Goal: Information Seeking & Learning: Obtain resource

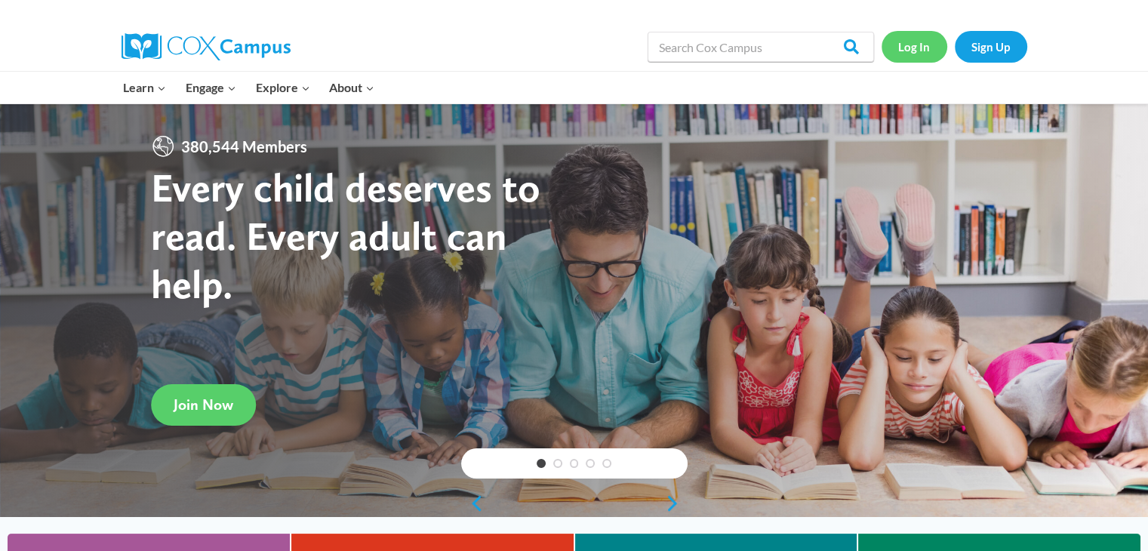
click at [917, 58] on link "Log In" at bounding box center [915, 46] width 66 height 31
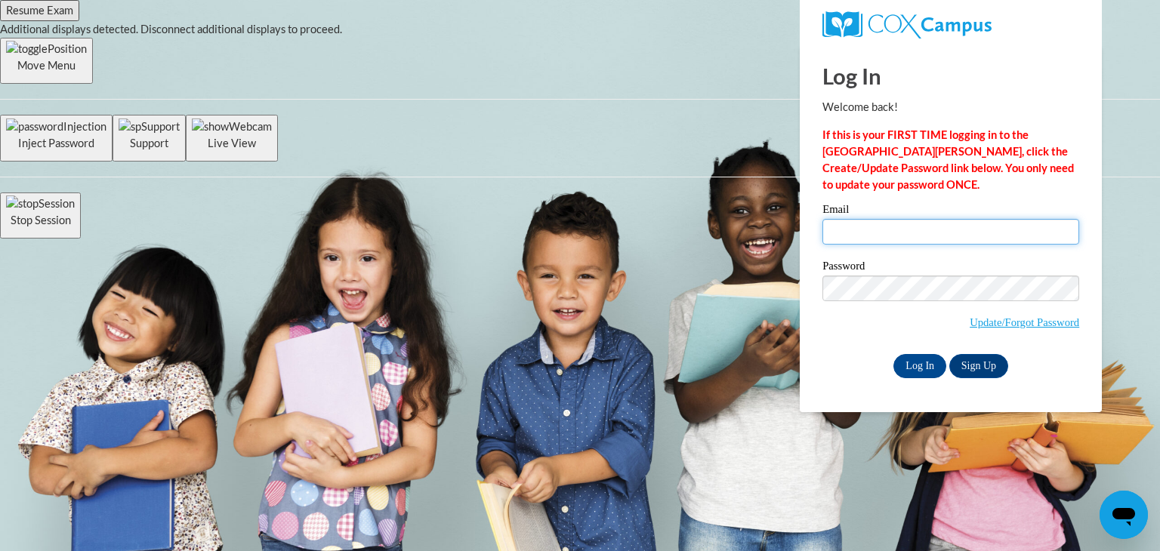
click at [893, 354] on input "Log In" at bounding box center [919, 366] width 53 height 24
type input "[EMAIL_ADDRESS][DOMAIN_NAME]"
click at [918, 377] on input "Log In" at bounding box center [919, 366] width 53 height 24
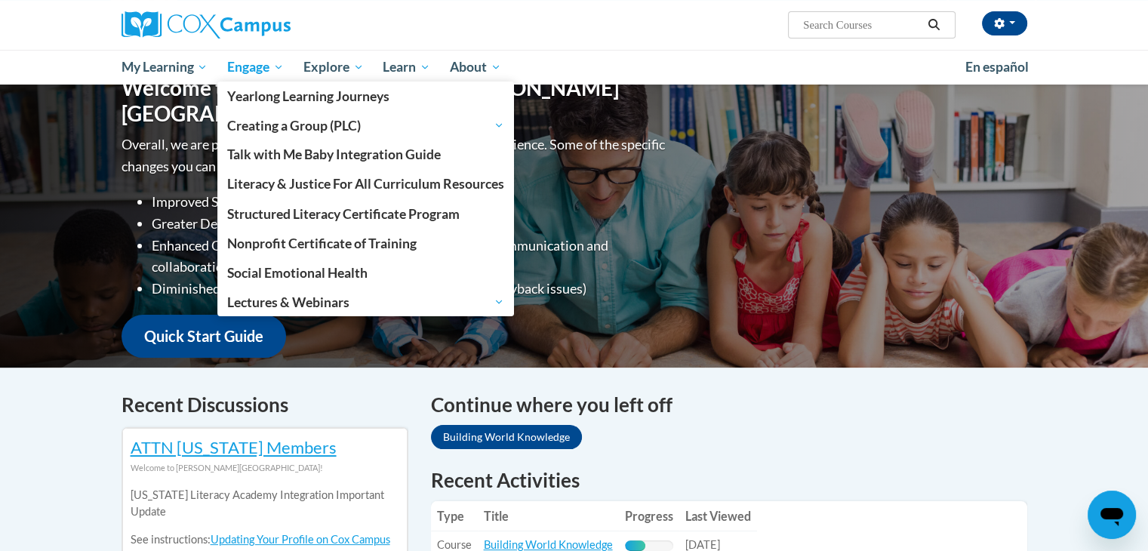
click at [251, 63] on span "Engage" at bounding box center [255, 67] width 57 height 18
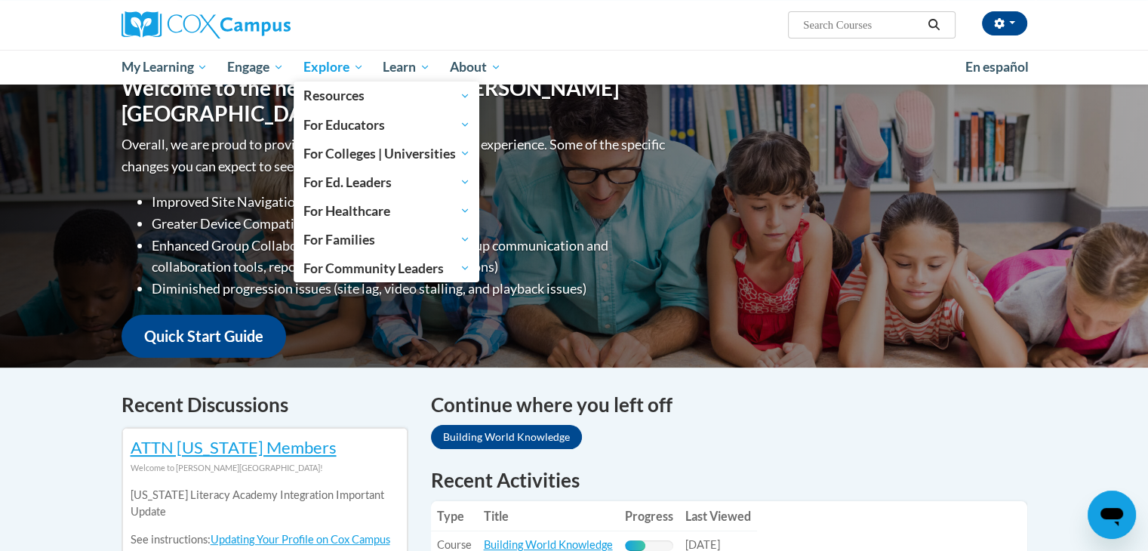
click at [342, 68] on span "Explore" at bounding box center [334, 67] width 60 height 18
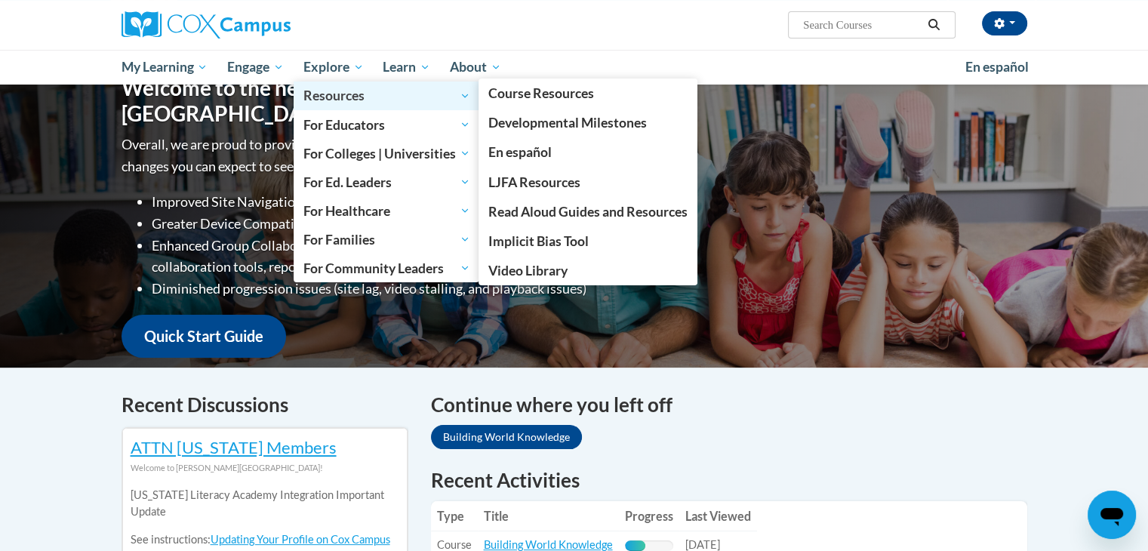
click at [386, 98] on span "Resources" at bounding box center [387, 96] width 167 height 18
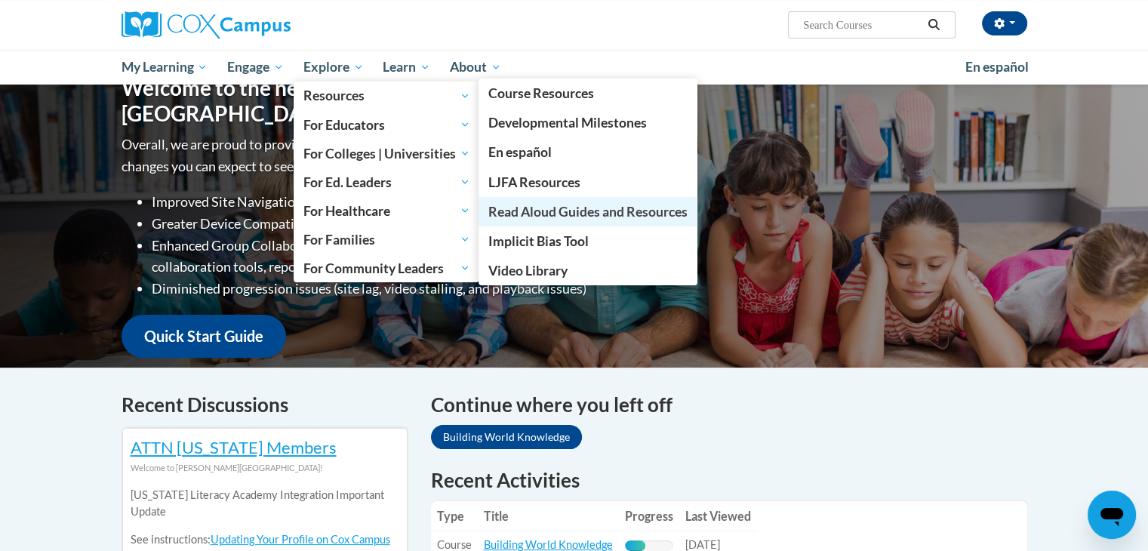
click at [569, 209] on span "Read Aloud Guides and Resources" at bounding box center [587, 212] width 199 height 16
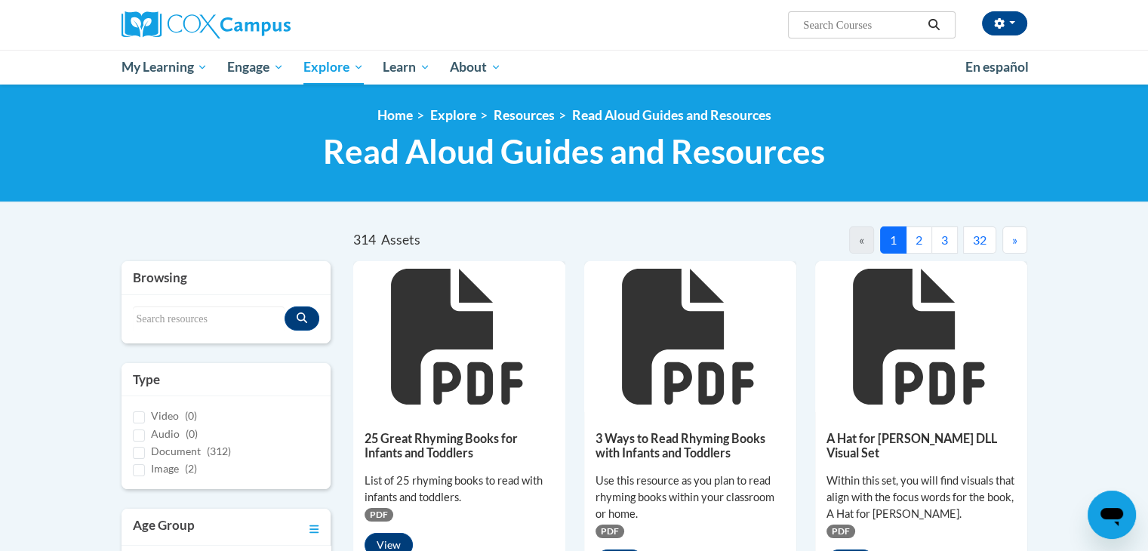
click at [965, 236] on button "32" at bounding box center [979, 239] width 33 height 27
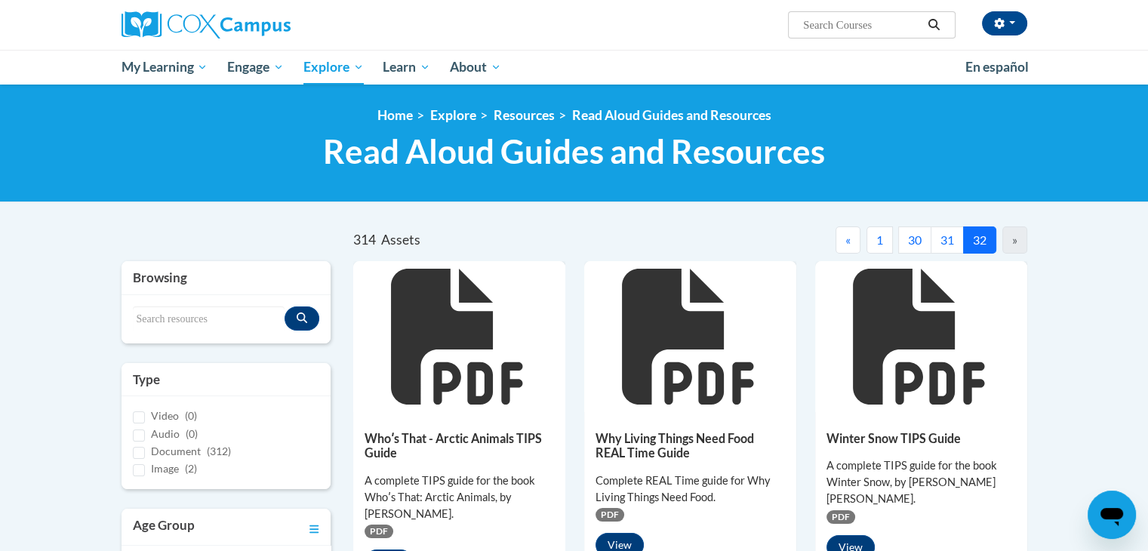
click at [917, 247] on button "30" at bounding box center [914, 239] width 33 height 27
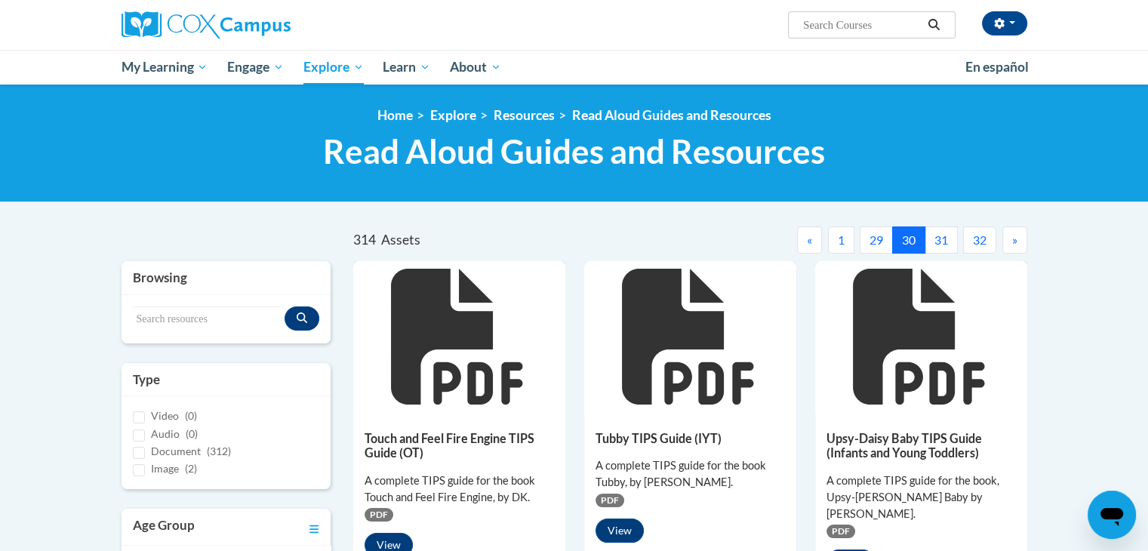
click at [867, 237] on button "29" at bounding box center [876, 239] width 33 height 27
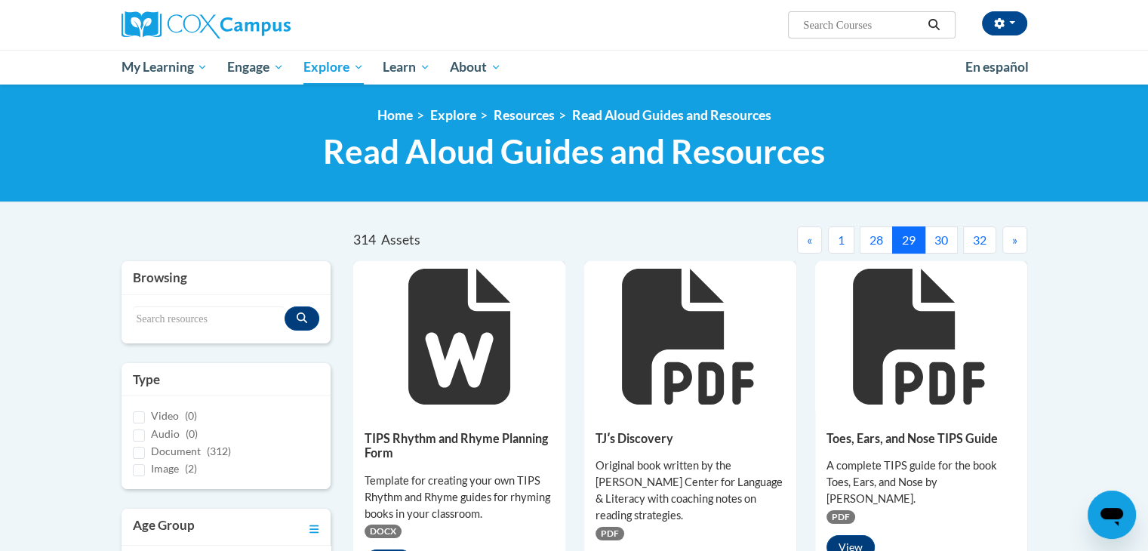
click at [876, 239] on button "28" at bounding box center [876, 239] width 33 height 27
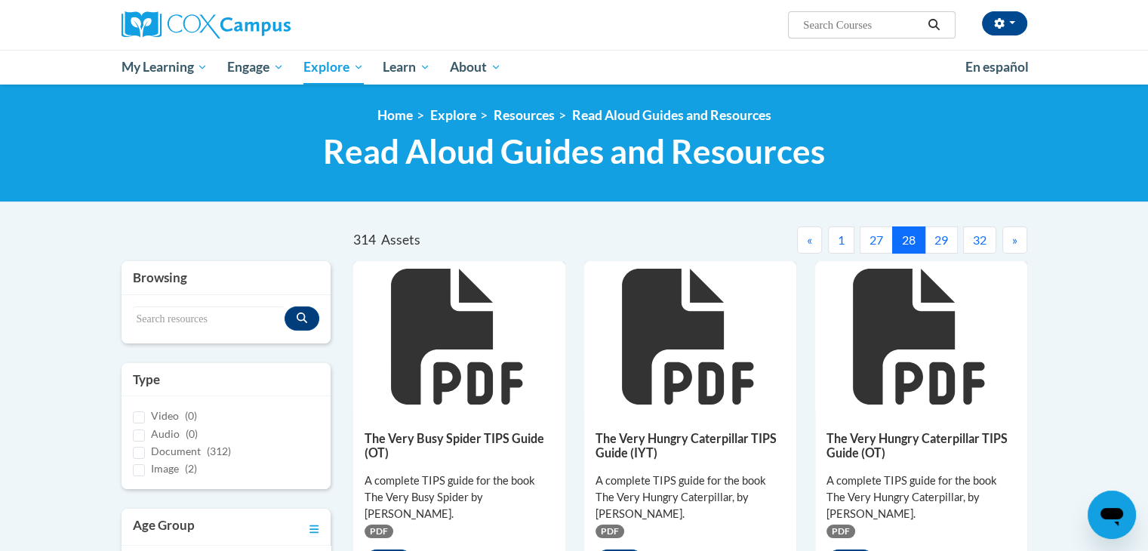
click at [875, 240] on button "27" at bounding box center [876, 239] width 33 height 27
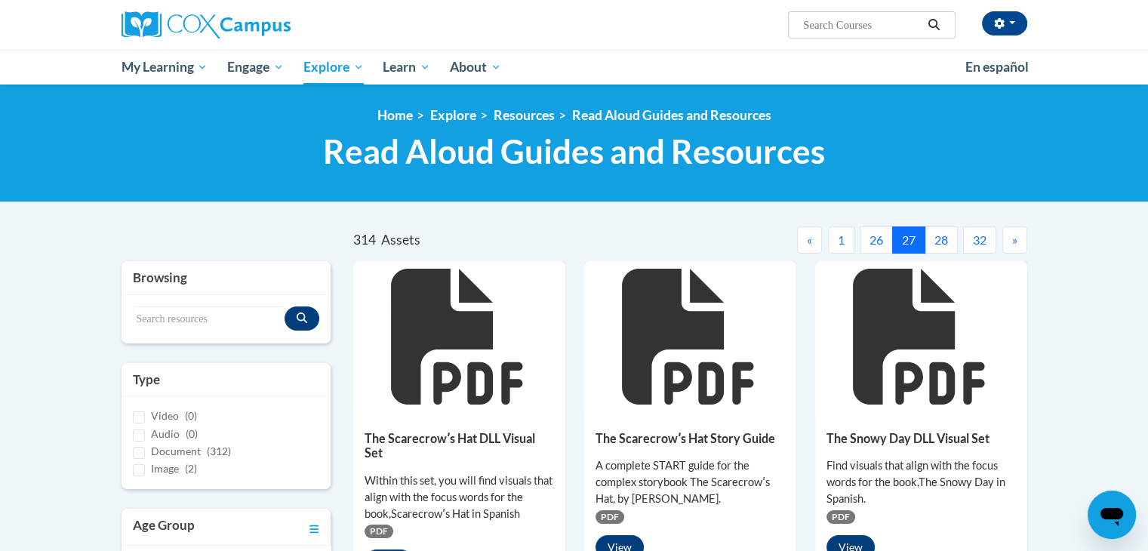
click at [872, 234] on button "26" at bounding box center [876, 239] width 33 height 27
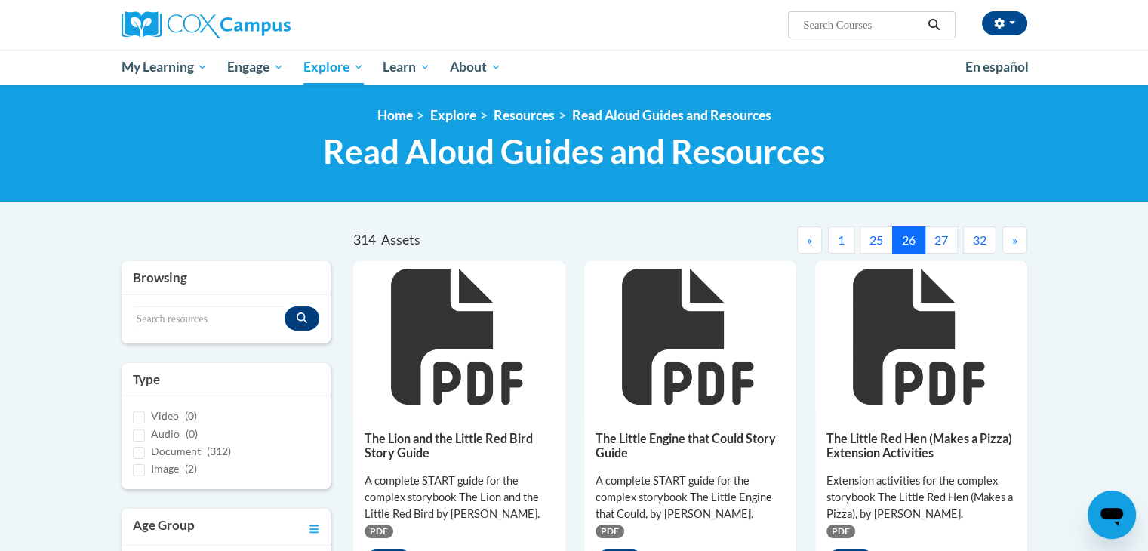
click at [869, 236] on button "25" at bounding box center [876, 239] width 33 height 27
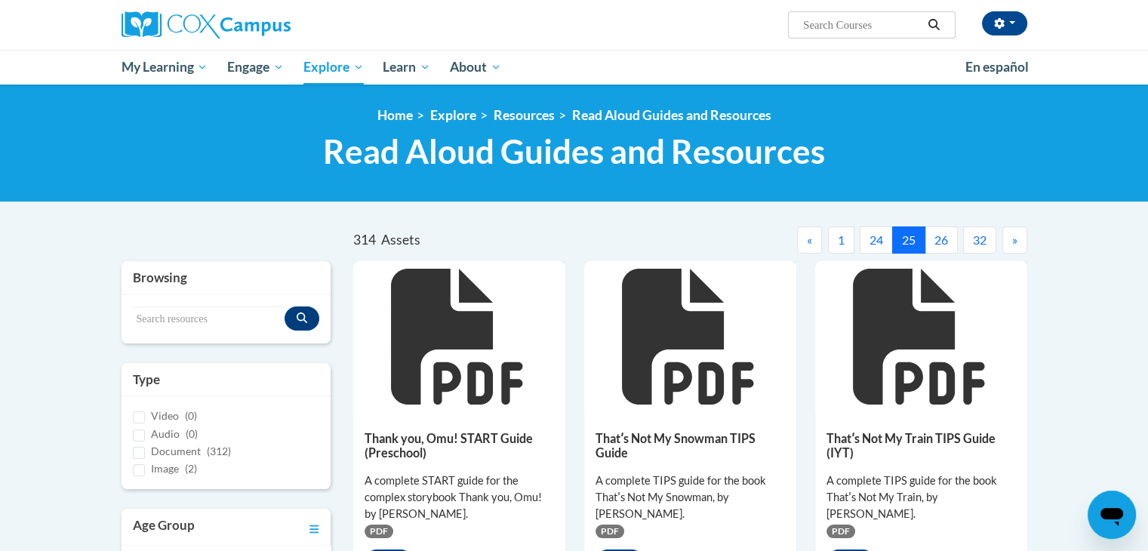
click at [869, 232] on button "24" at bounding box center [876, 239] width 33 height 27
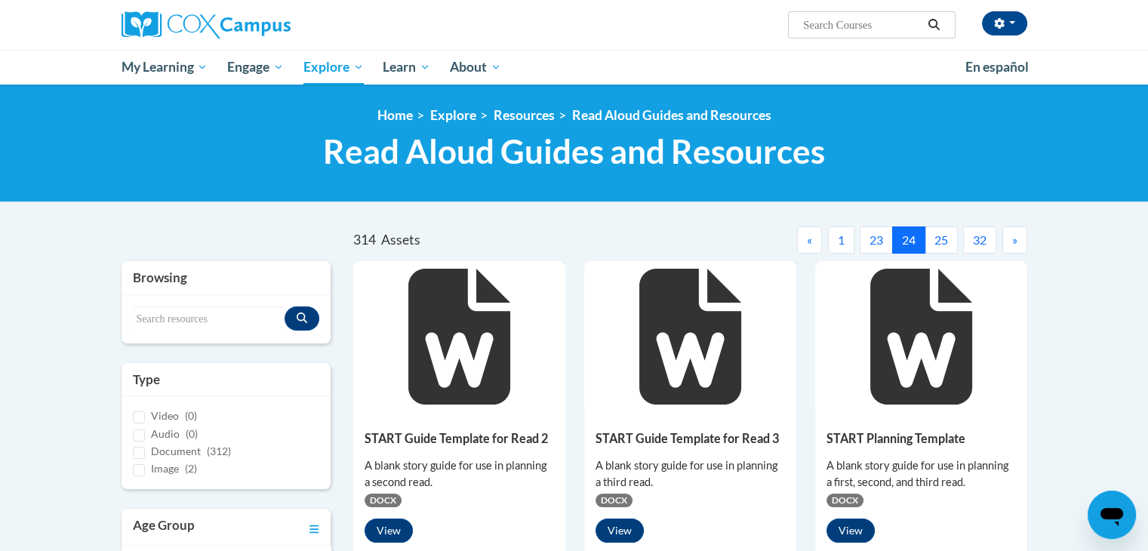
click at [877, 227] on button "23" at bounding box center [876, 239] width 33 height 27
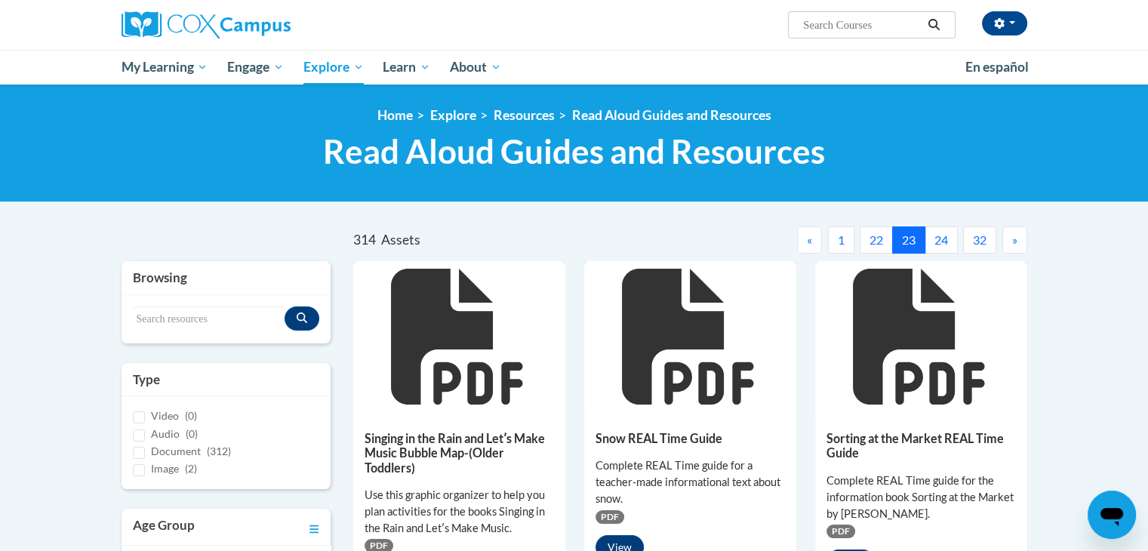
click at [874, 240] on button "22" at bounding box center [876, 239] width 33 height 27
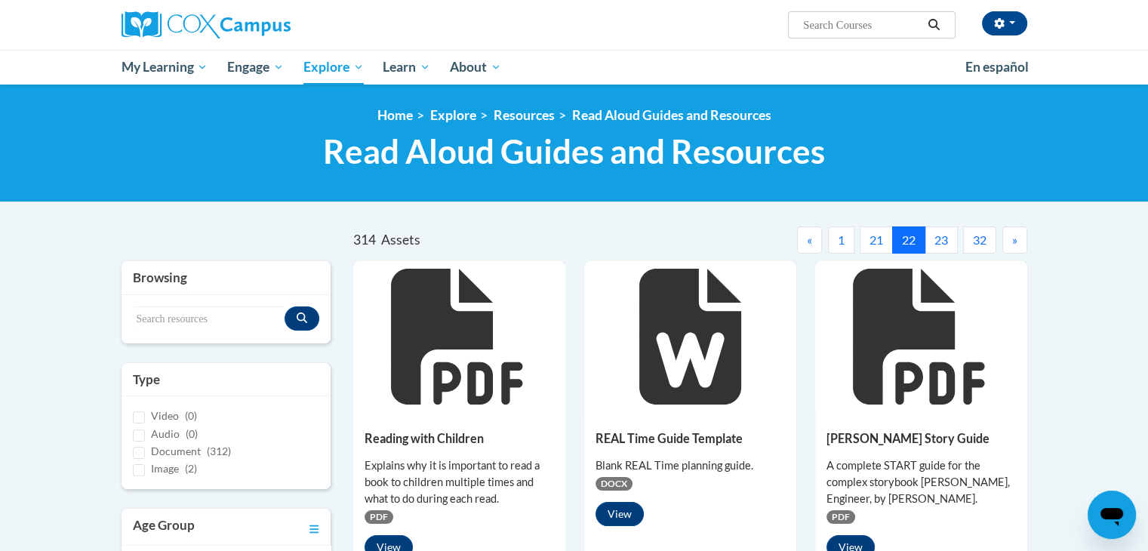
click at [1003, 239] on button "»" at bounding box center [1015, 239] width 25 height 27
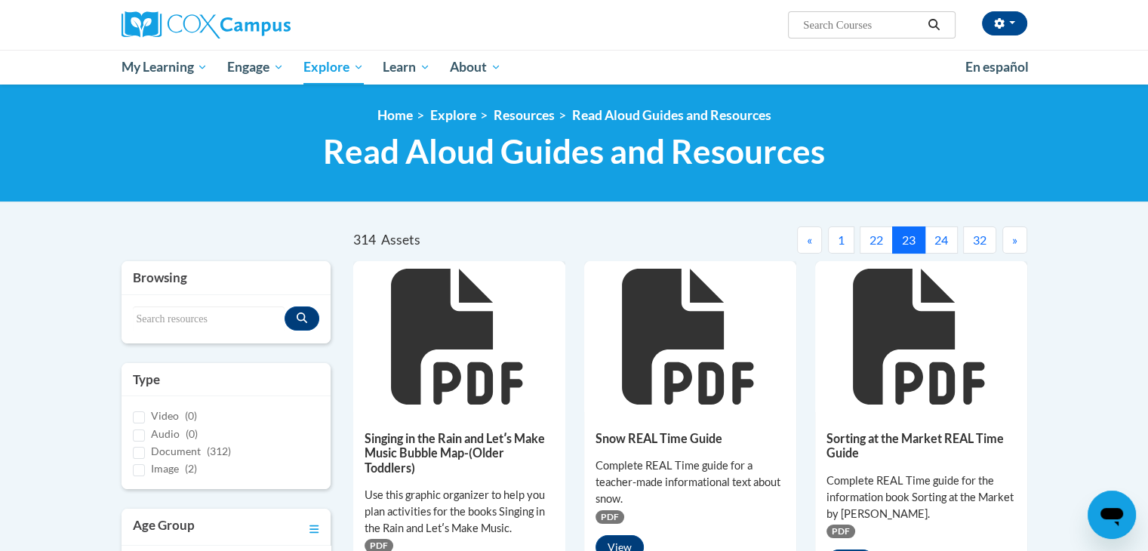
click at [1011, 242] on button "»" at bounding box center [1015, 239] width 25 height 27
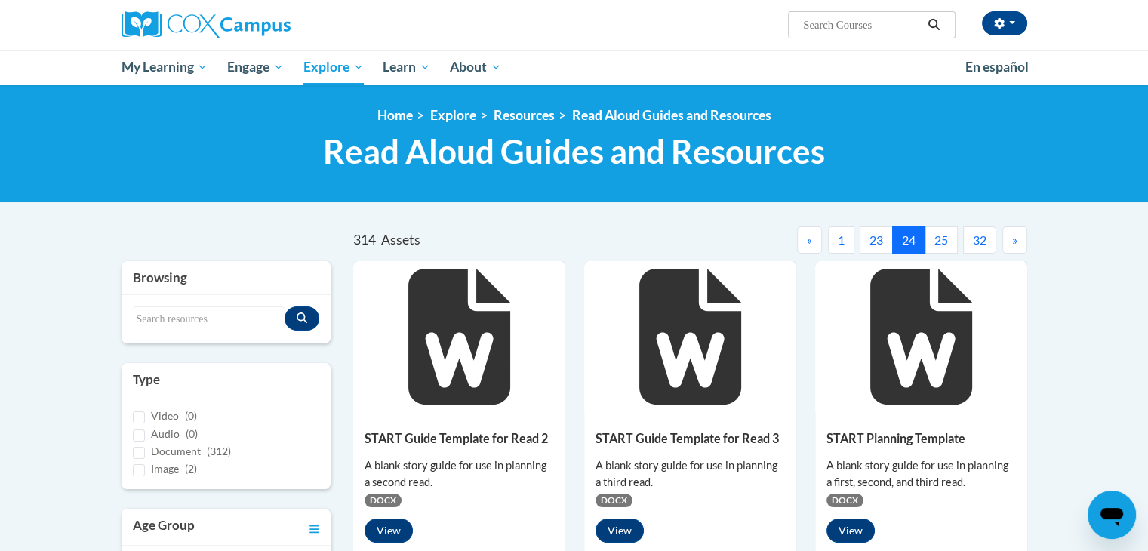
click at [1009, 240] on button "»" at bounding box center [1015, 239] width 25 height 27
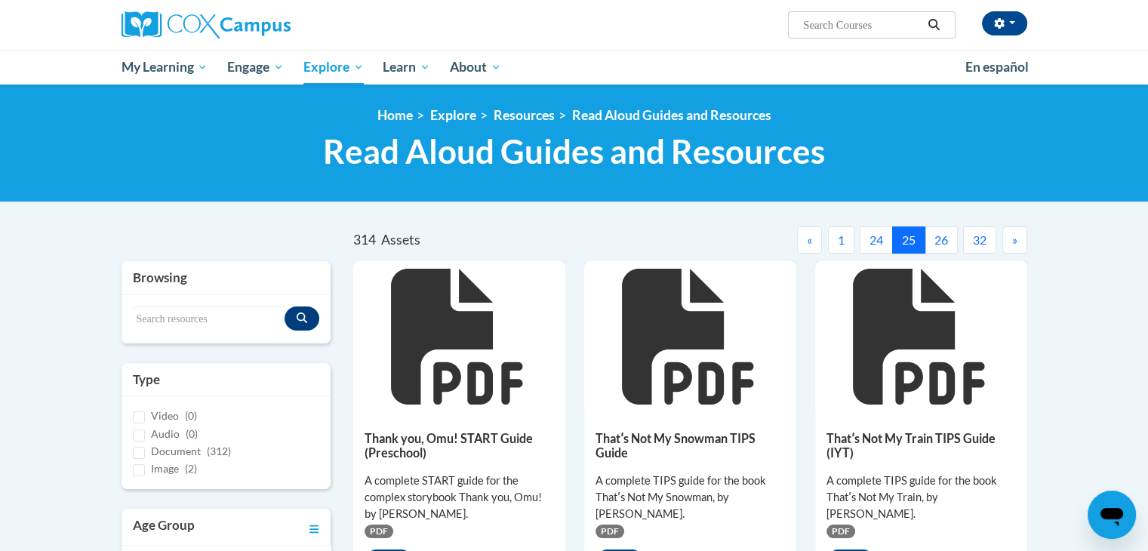
click at [881, 241] on button "24" at bounding box center [876, 239] width 33 height 27
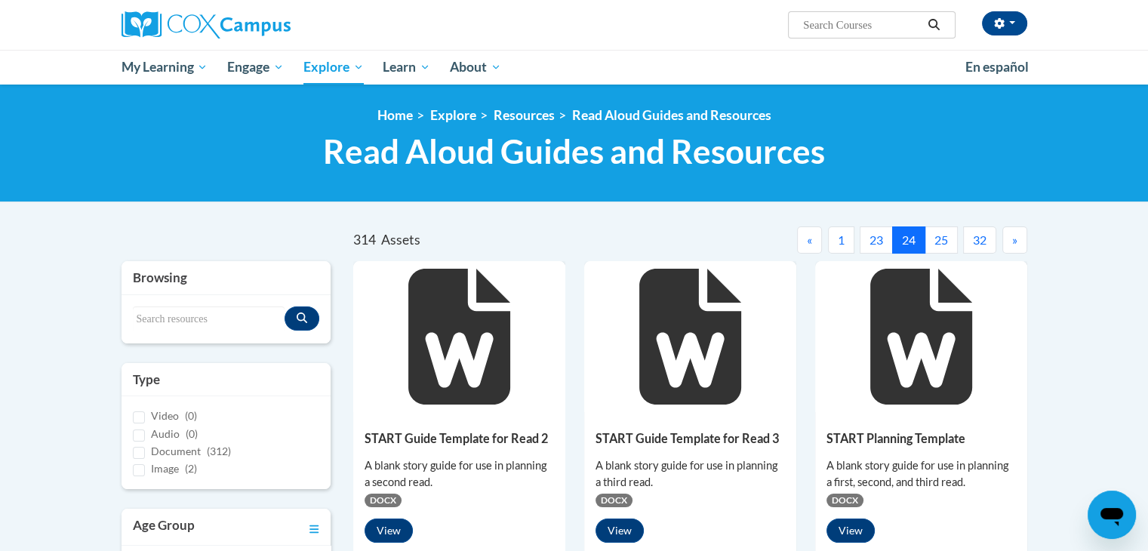
click at [869, 248] on button "23" at bounding box center [876, 239] width 33 height 27
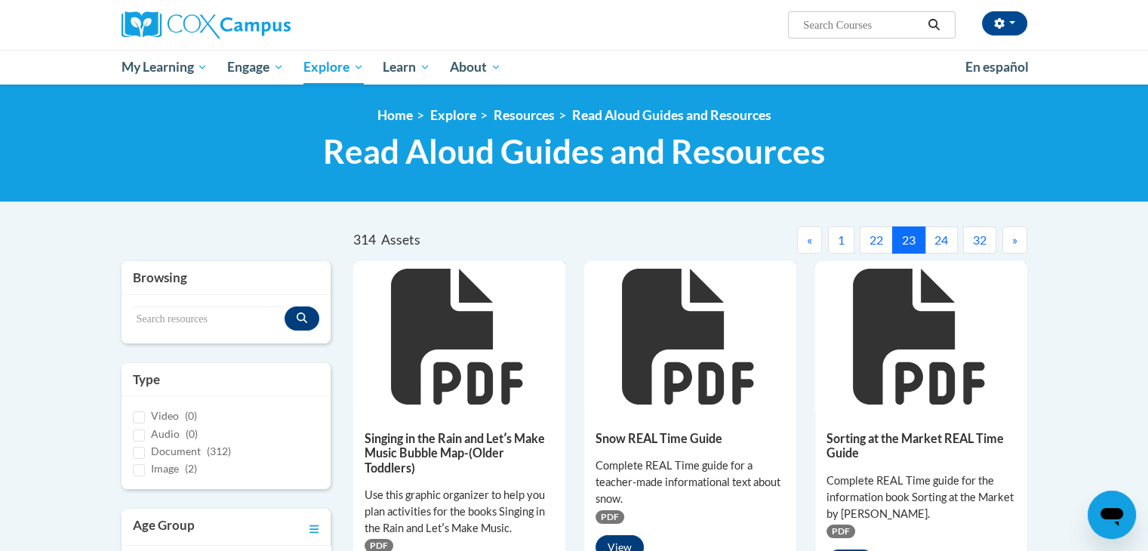
click at [880, 236] on button "22" at bounding box center [876, 239] width 33 height 27
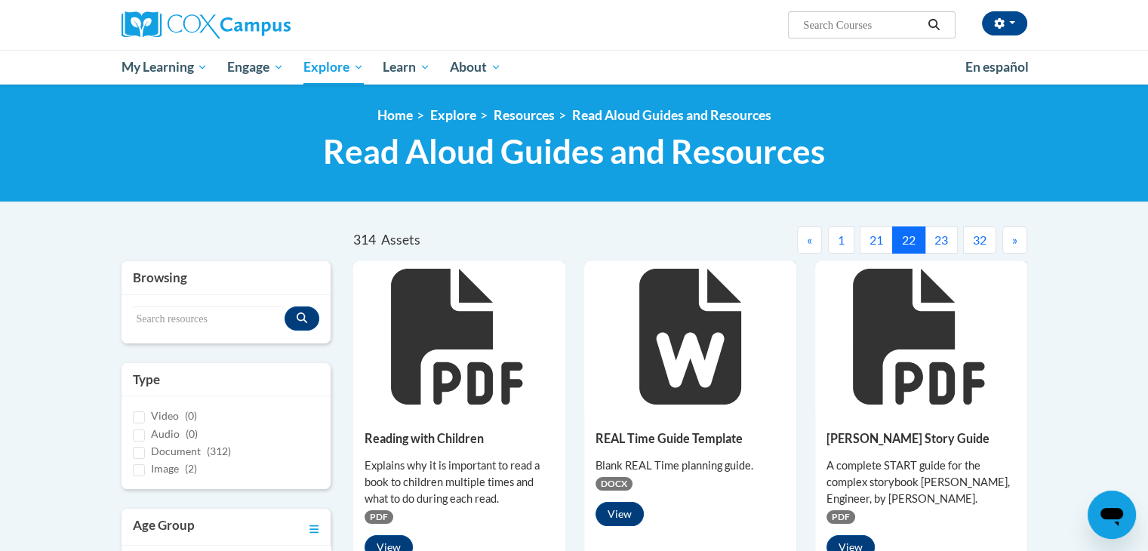
click at [863, 239] on button "21" at bounding box center [876, 239] width 33 height 27
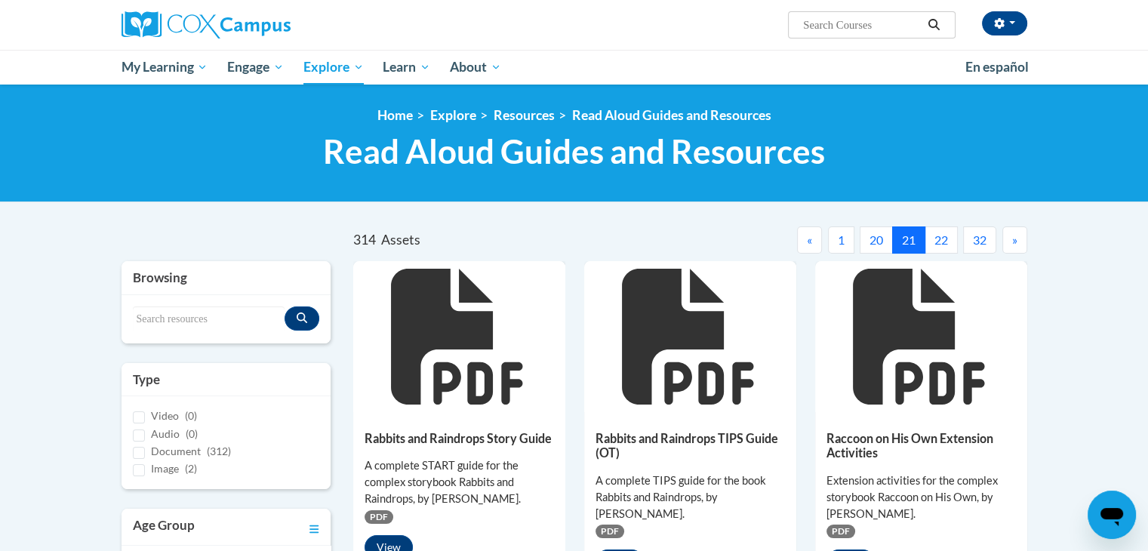
click at [871, 245] on button "20" at bounding box center [876, 239] width 33 height 27
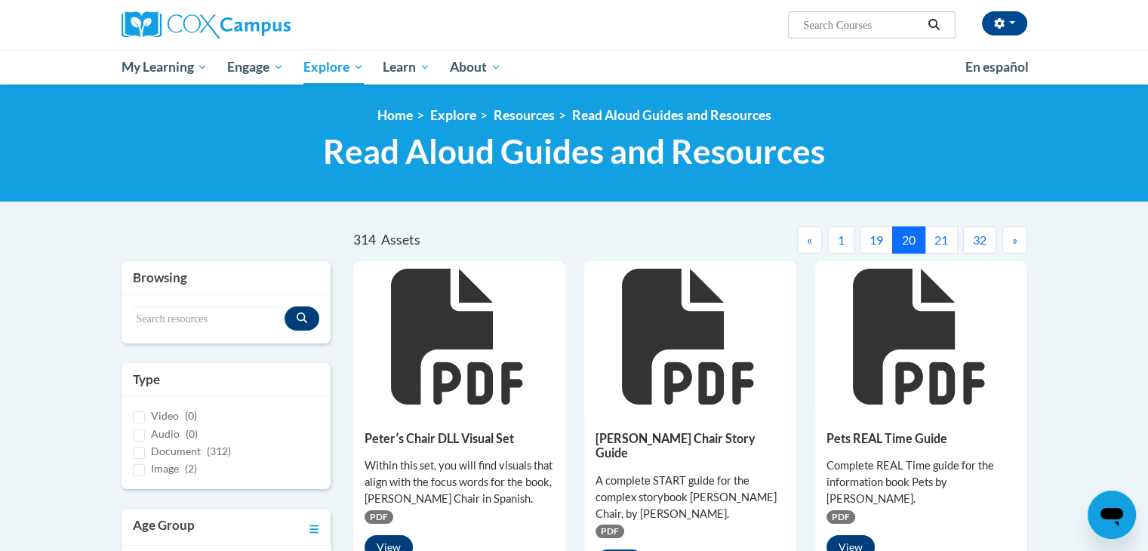
click at [866, 237] on button "19" at bounding box center [876, 239] width 33 height 27
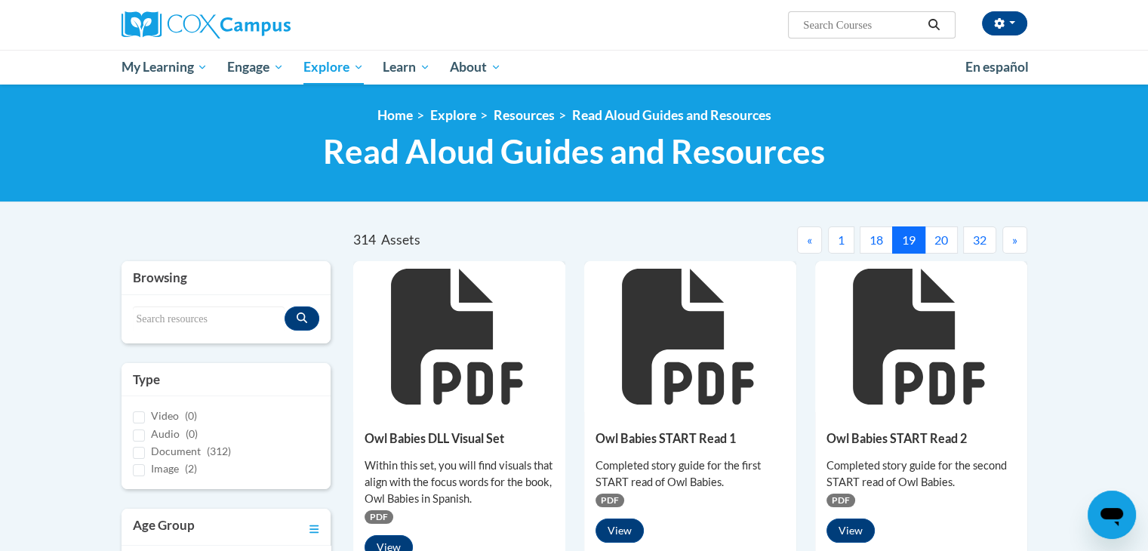
click at [871, 248] on button "18" at bounding box center [876, 239] width 33 height 27
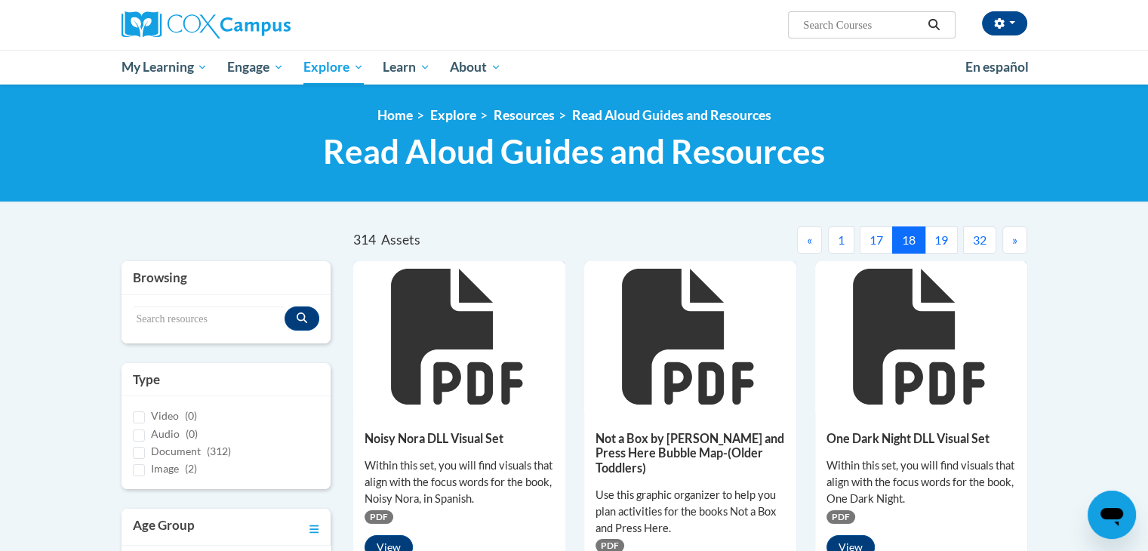
click at [872, 238] on button "17" at bounding box center [876, 239] width 33 height 27
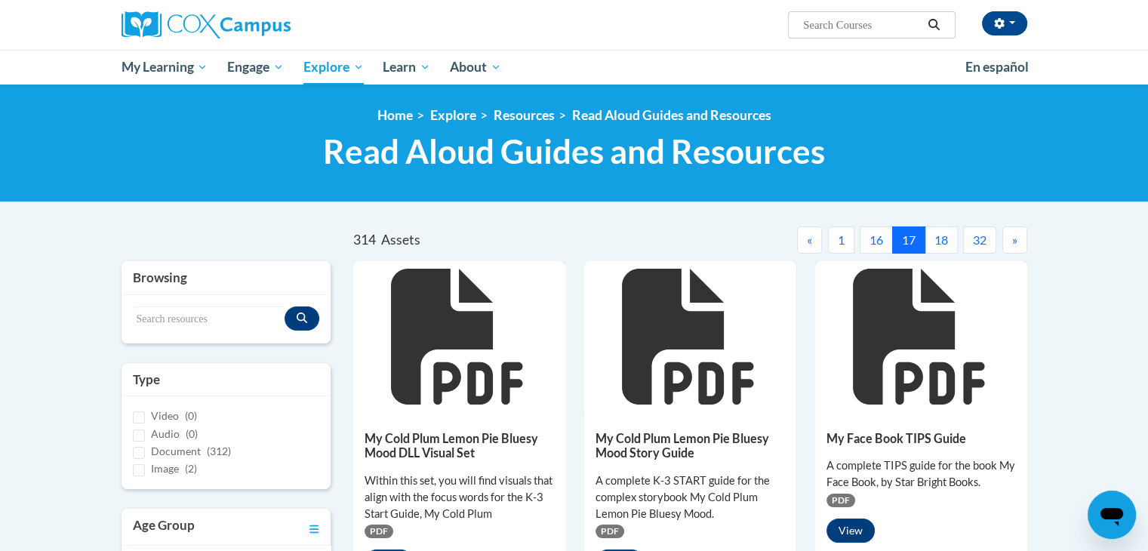
click at [868, 252] on button "16" at bounding box center [876, 239] width 33 height 27
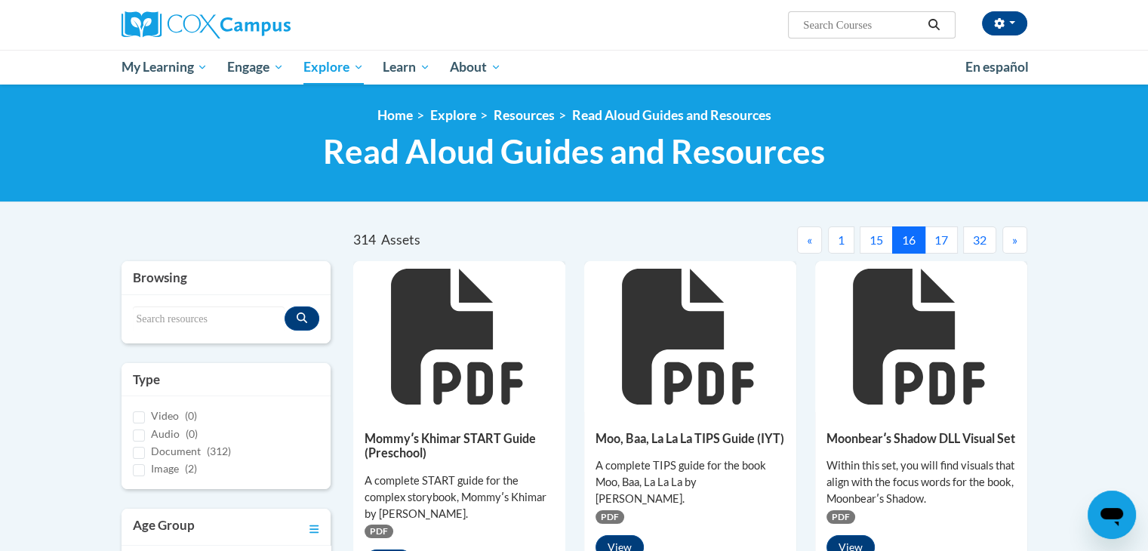
click at [869, 252] on button "15" at bounding box center [876, 239] width 33 height 27
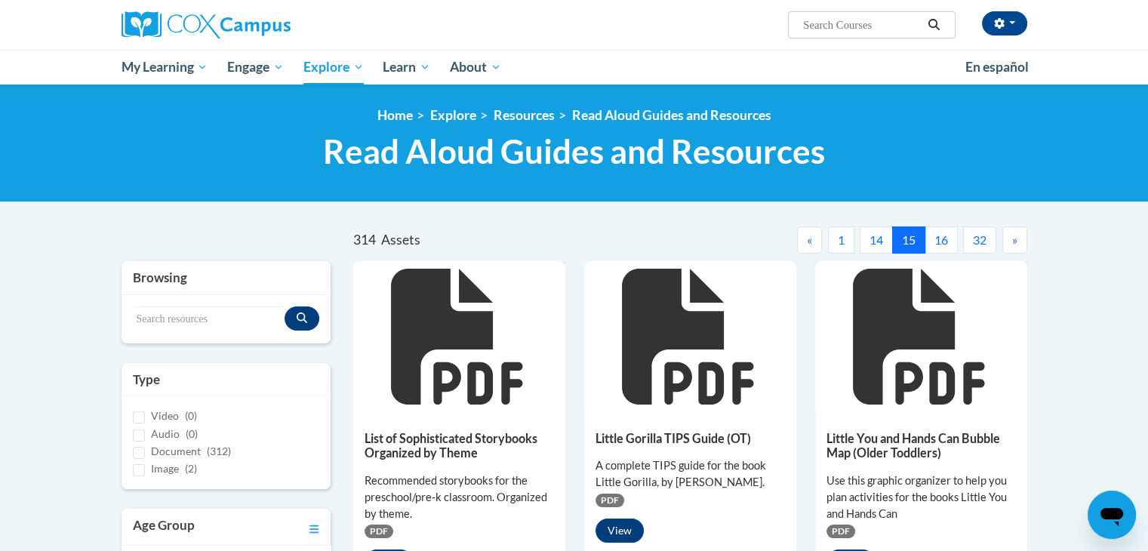
click at [864, 251] on button "14" at bounding box center [876, 239] width 33 height 27
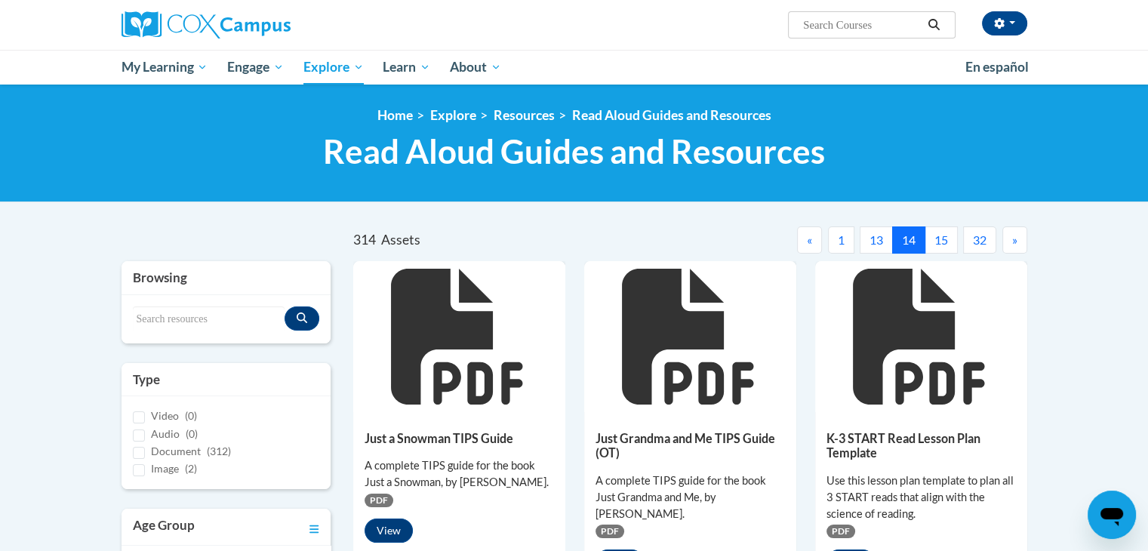
click at [849, 248] on button "1" at bounding box center [841, 239] width 26 height 27
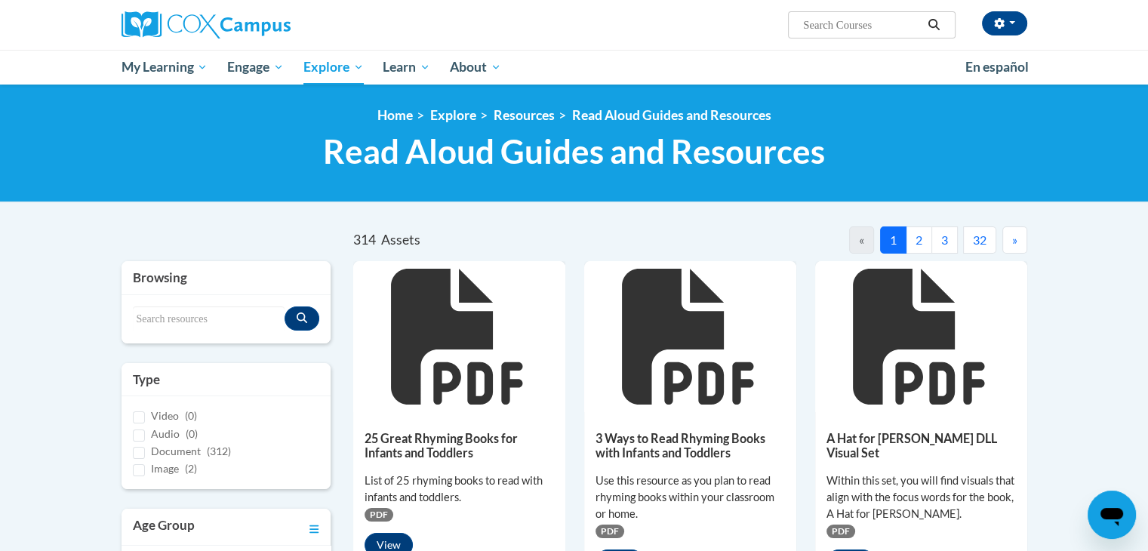
click at [1006, 235] on button "»" at bounding box center [1015, 239] width 25 height 27
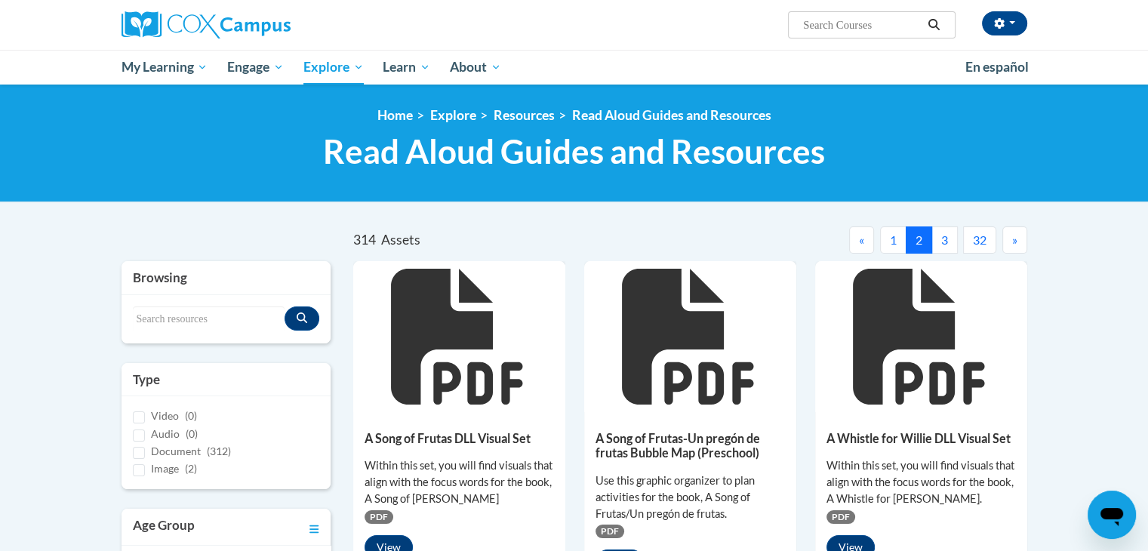
click at [1021, 247] on button "»" at bounding box center [1015, 239] width 25 height 27
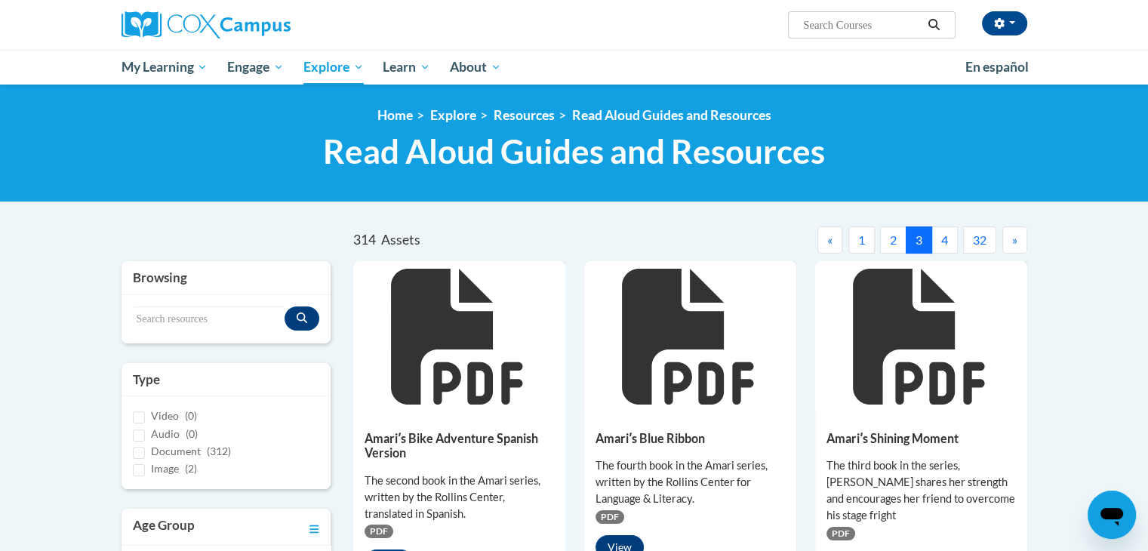
click at [1021, 245] on button "»" at bounding box center [1015, 239] width 25 height 27
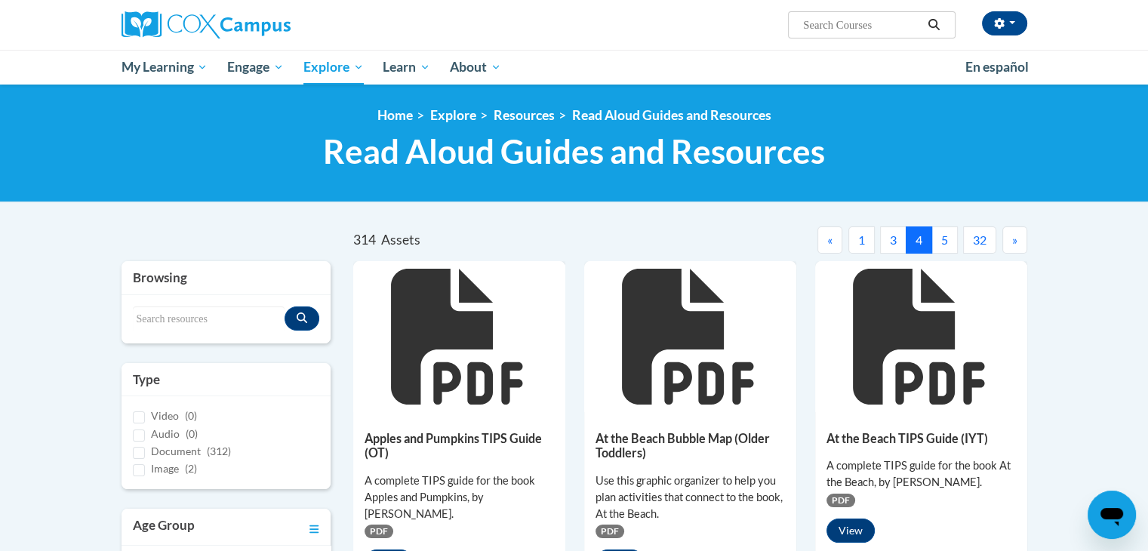
click at [1009, 239] on button "»" at bounding box center [1015, 239] width 25 height 27
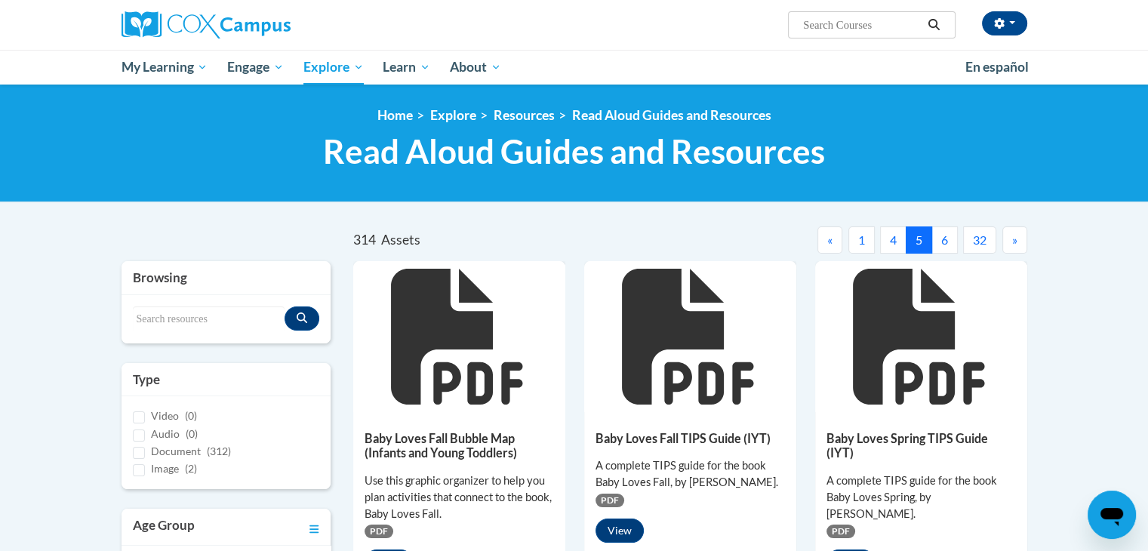
click at [1009, 239] on button "»" at bounding box center [1015, 239] width 25 height 27
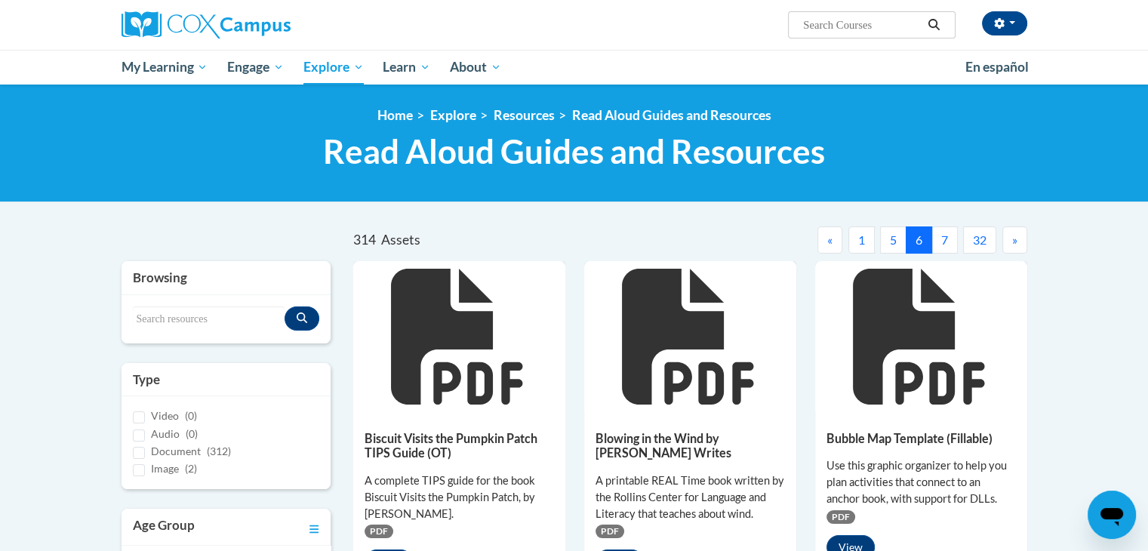
click at [1009, 239] on button "»" at bounding box center [1015, 239] width 25 height 27
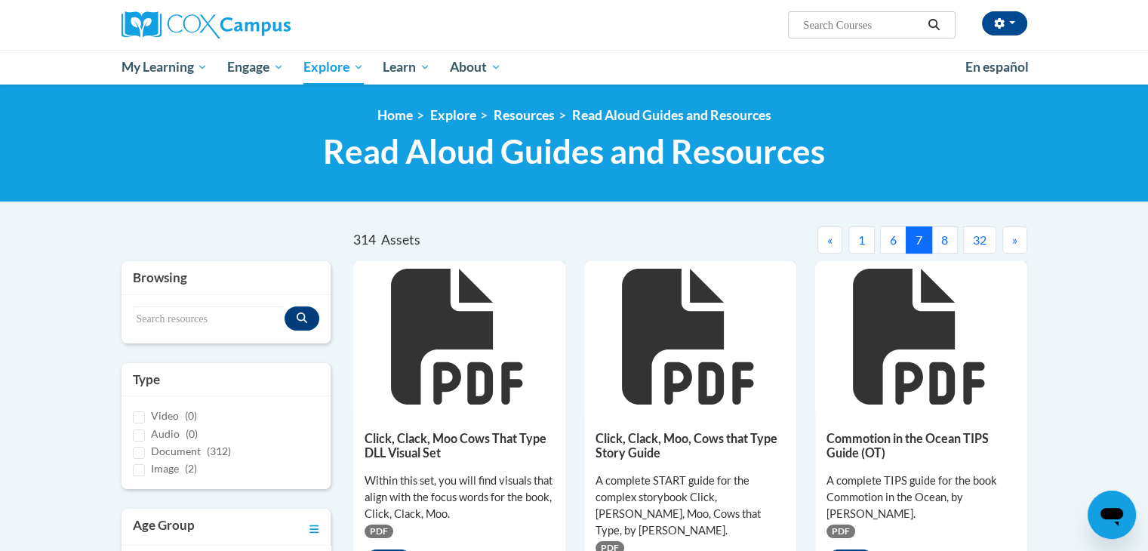
click at [1009, 239] on button "»" at bounding box center [1015, 239] width 25 height 27
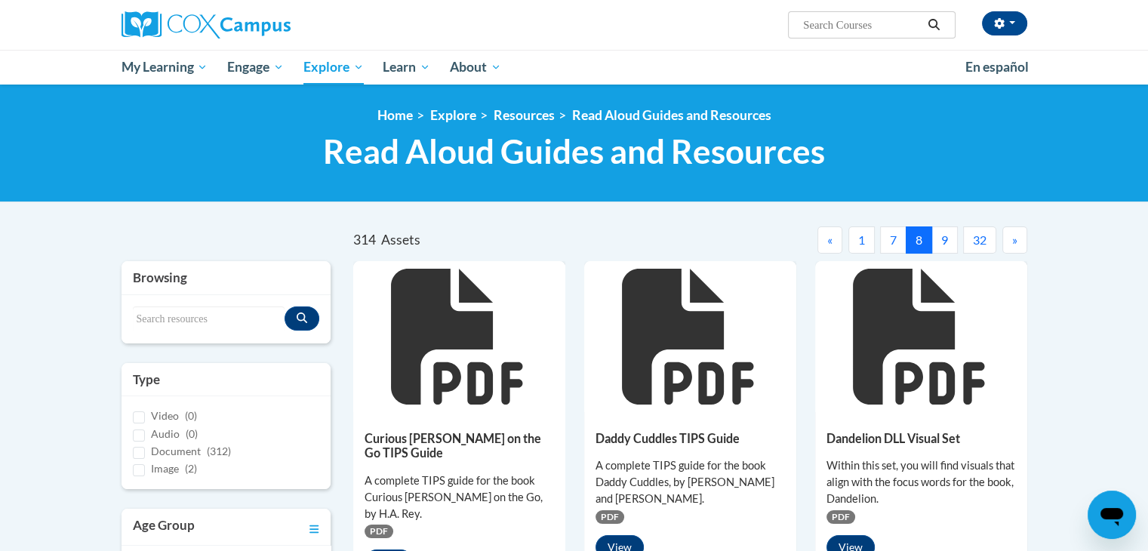
click at [1009, 239] on button "»" at bounding box center [1015, 239] width 25 height 27
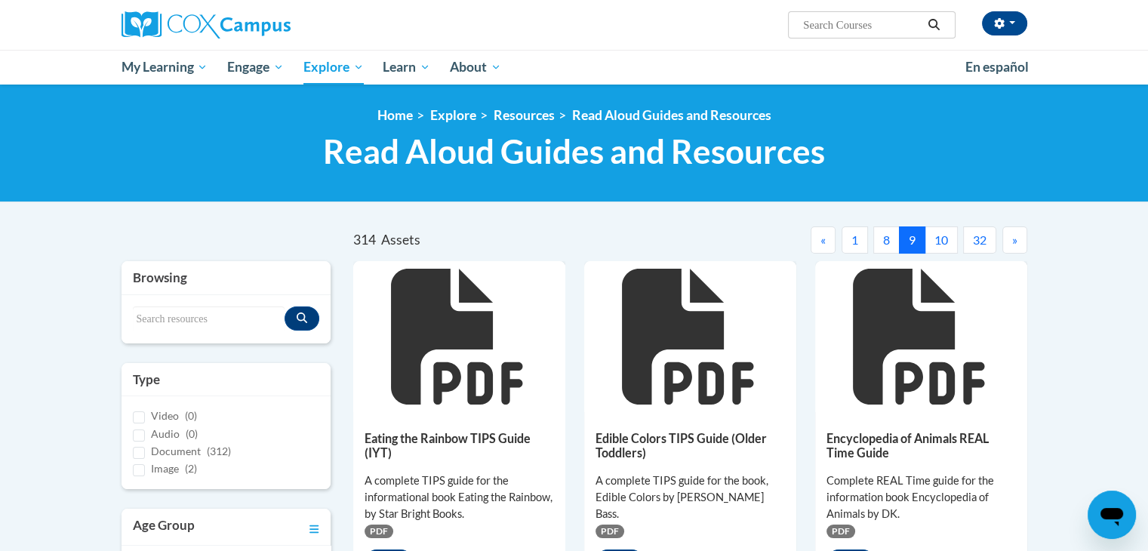
click at [1009, 239] on button "»" at bounding box center [1015, 239] width 25 height 27
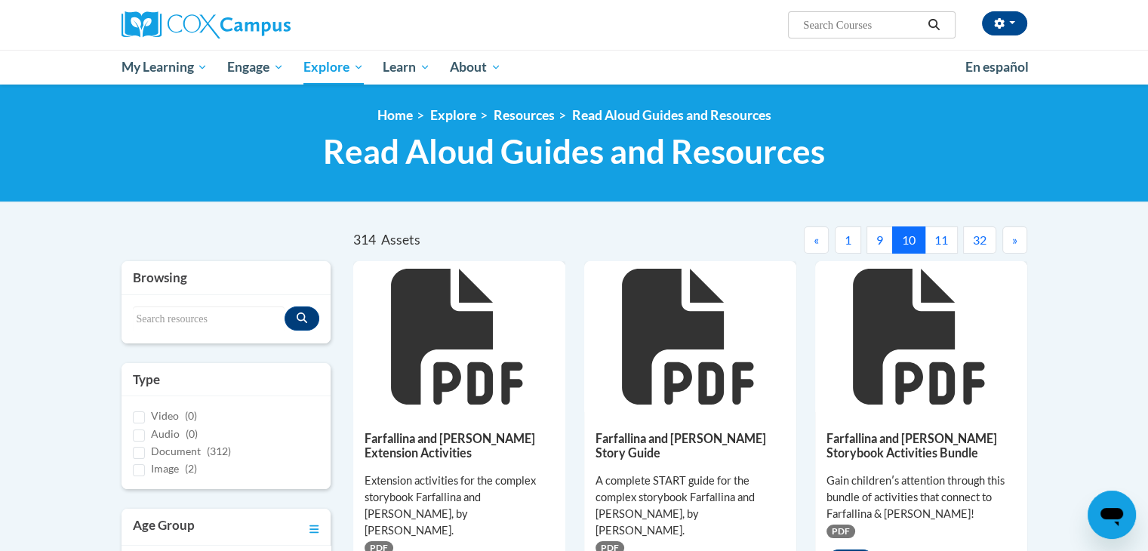
click at [1009, 239] on button "»" at bounding box center [1015, 239] width 25 height 27
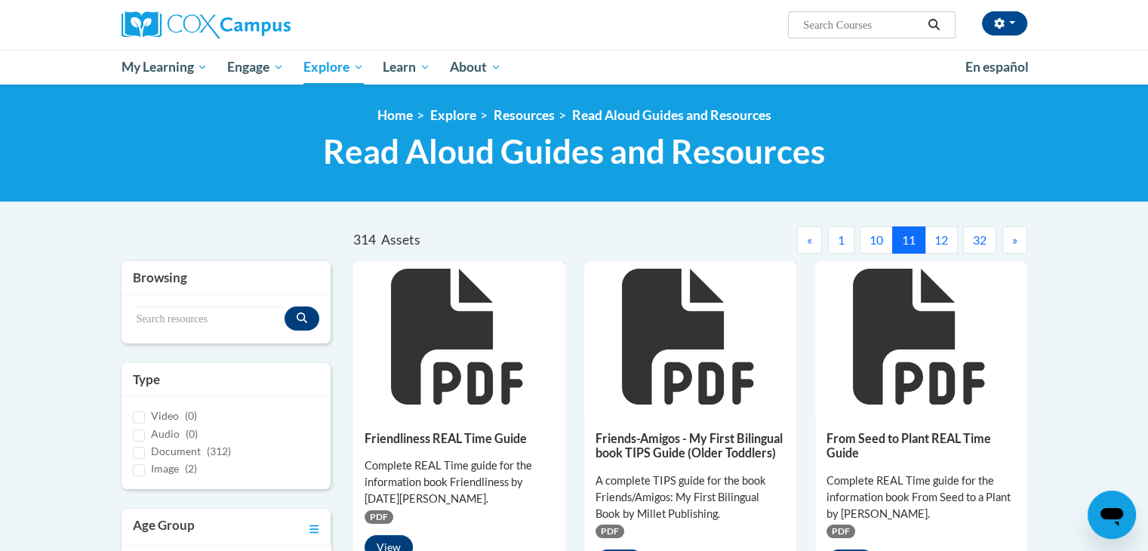
click at [1009, 239] on button "»" at bounding box center [1015, 239] width 25 height 27
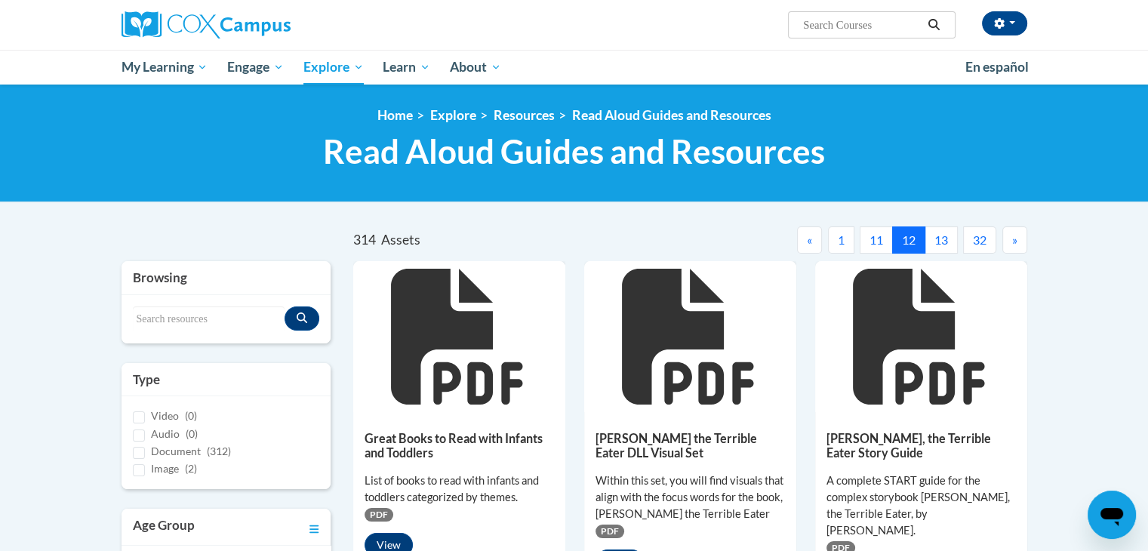
click at [1009, 239] on button "»" at bounding box center [1015, 239] width 25 height 27
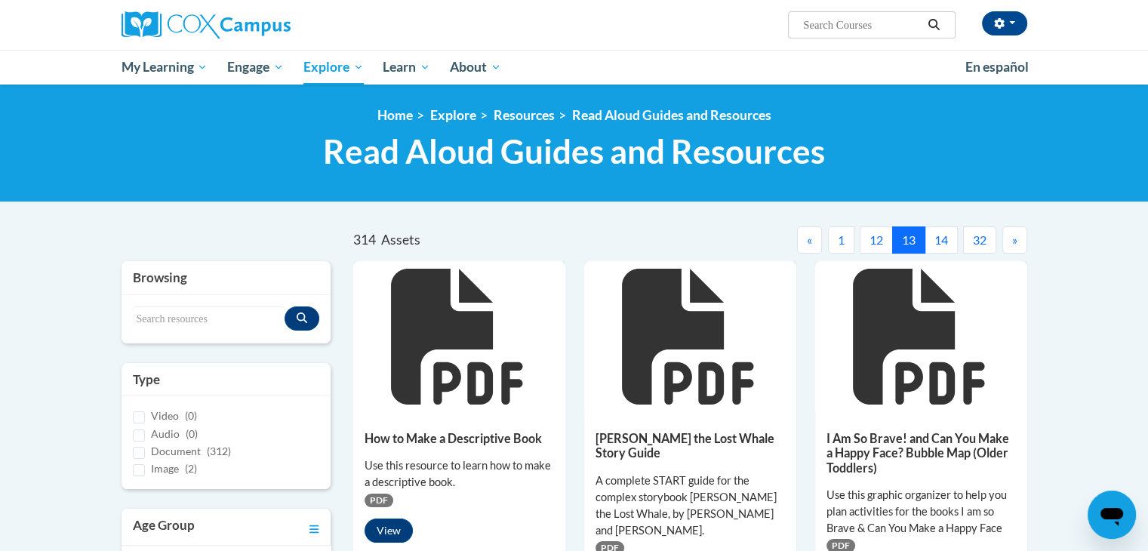
click at [1009, 239] on button "»" at bounding box center [1015, 239] width 25 height 27
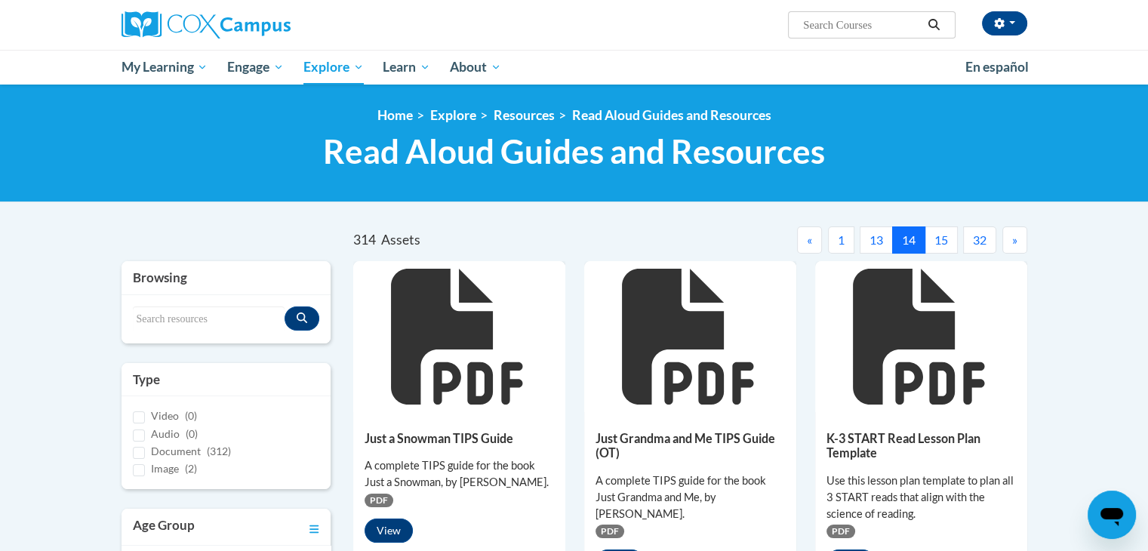
click at [876, 251] on button "13" at bounding box center [876, 239] width 33 height 27
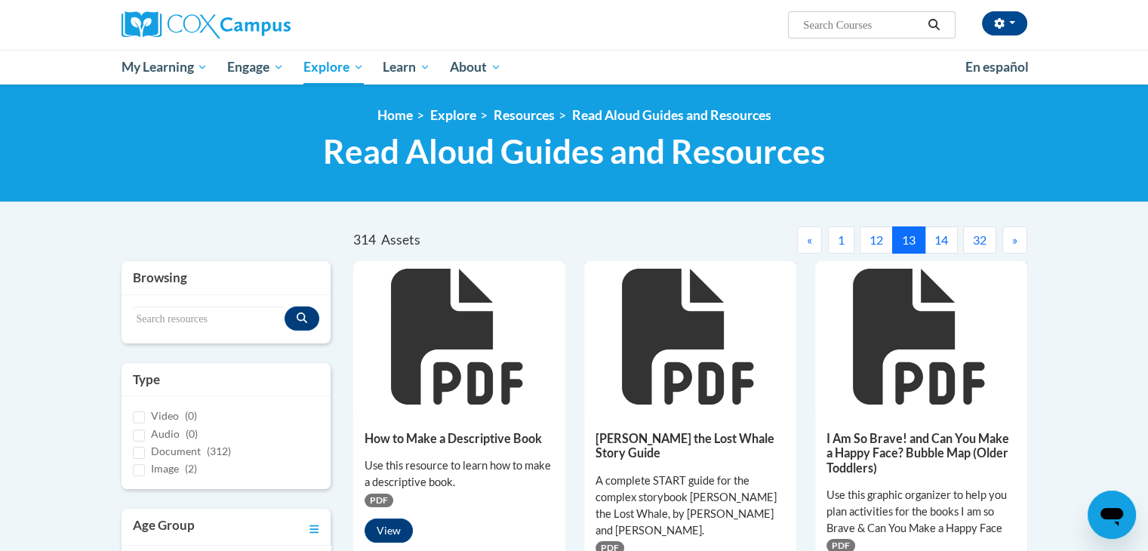
click at [1006, 240] on button "»" at bounding box center [1015, 239] width 25 height 27
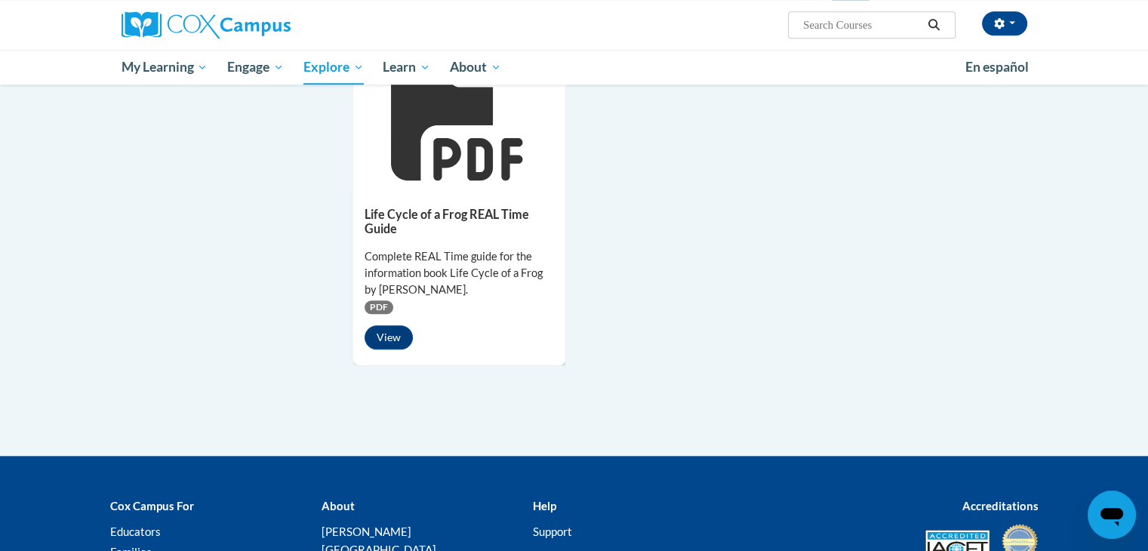
scroll to position [1302, 0]
